Goal: Task Accomplishment & Management: Manage account settings

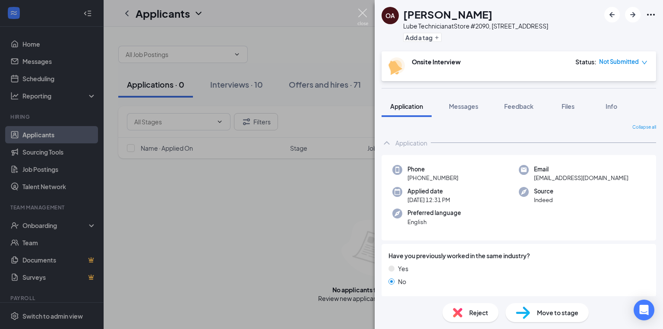
click at [363, 13] on img at bounding box center [363, 17] width 11 height 17
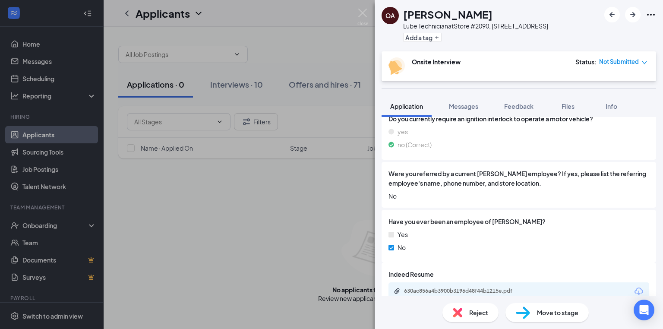
scroll to position [676, 0]
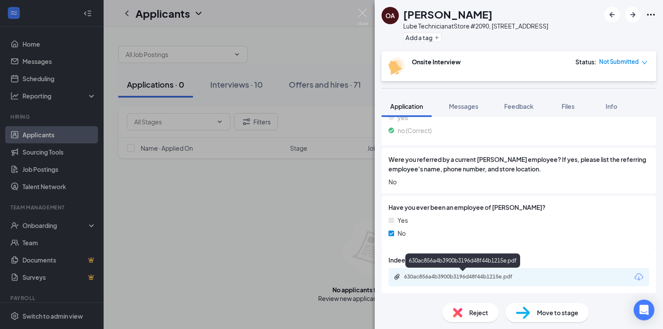
click at [476, 277] on div "630ac856a4b3900b3196d48f44b1215e.pdf" at bounding box center [464, 276] width 121 height 7
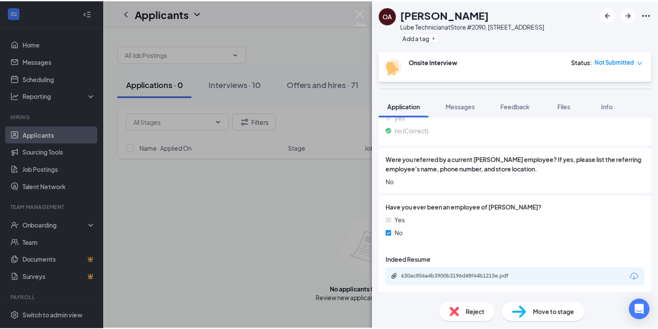
scroll to position [673, 0]
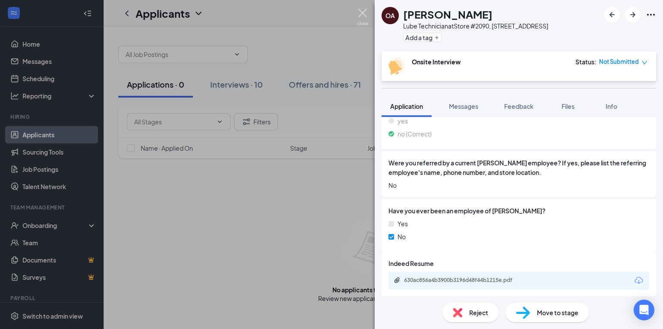
click at [362, 10] on img at bounding box center [363, 17] width 11 height 17
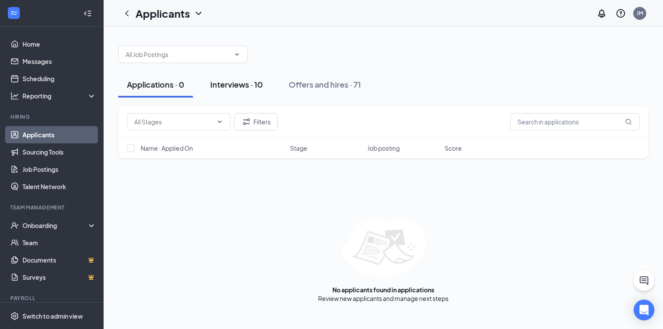
click at [238, 88] on div "Interviews · 10" at bounding box center [236, 84] width 53 height 11
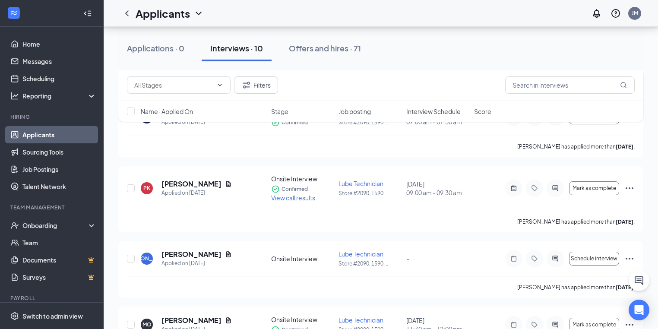
scroll to position [508, 0]
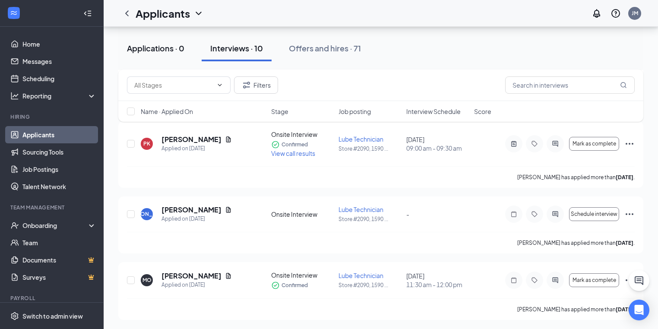
click at [161, 45] on div "Applications · 0" at bounding box center [155, 48] width 57 height 11
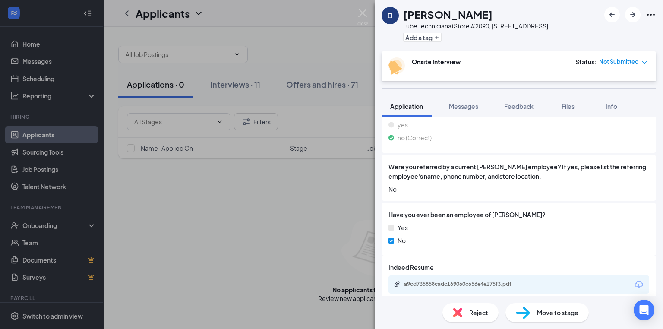
scroll to position [686, 0]
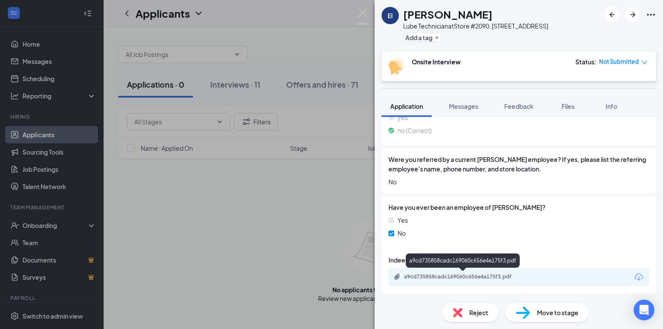
click at [444, 272] on div "a9cd735858cadc169060c656e4e175f3.pdf" at bounding box center [519, 277] width 261 height 18
click at [449, 280] on div "a9cd735858cadc169060c656e4e175f3.pdf" at bounding box center [464, 276] width 121 height 7
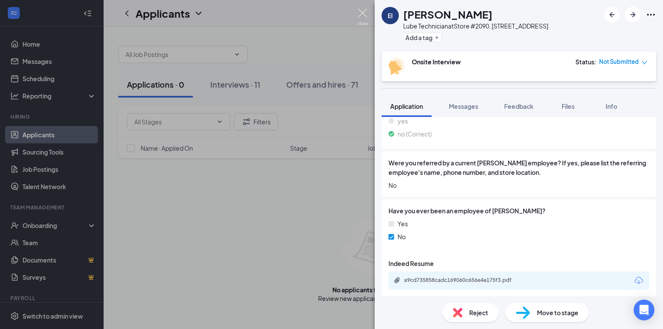
click at [365, 16] on img at bounding box center [363, 17] width 11 height 17
